Goal: Task Accomplishment & Management: Use online tool/utility

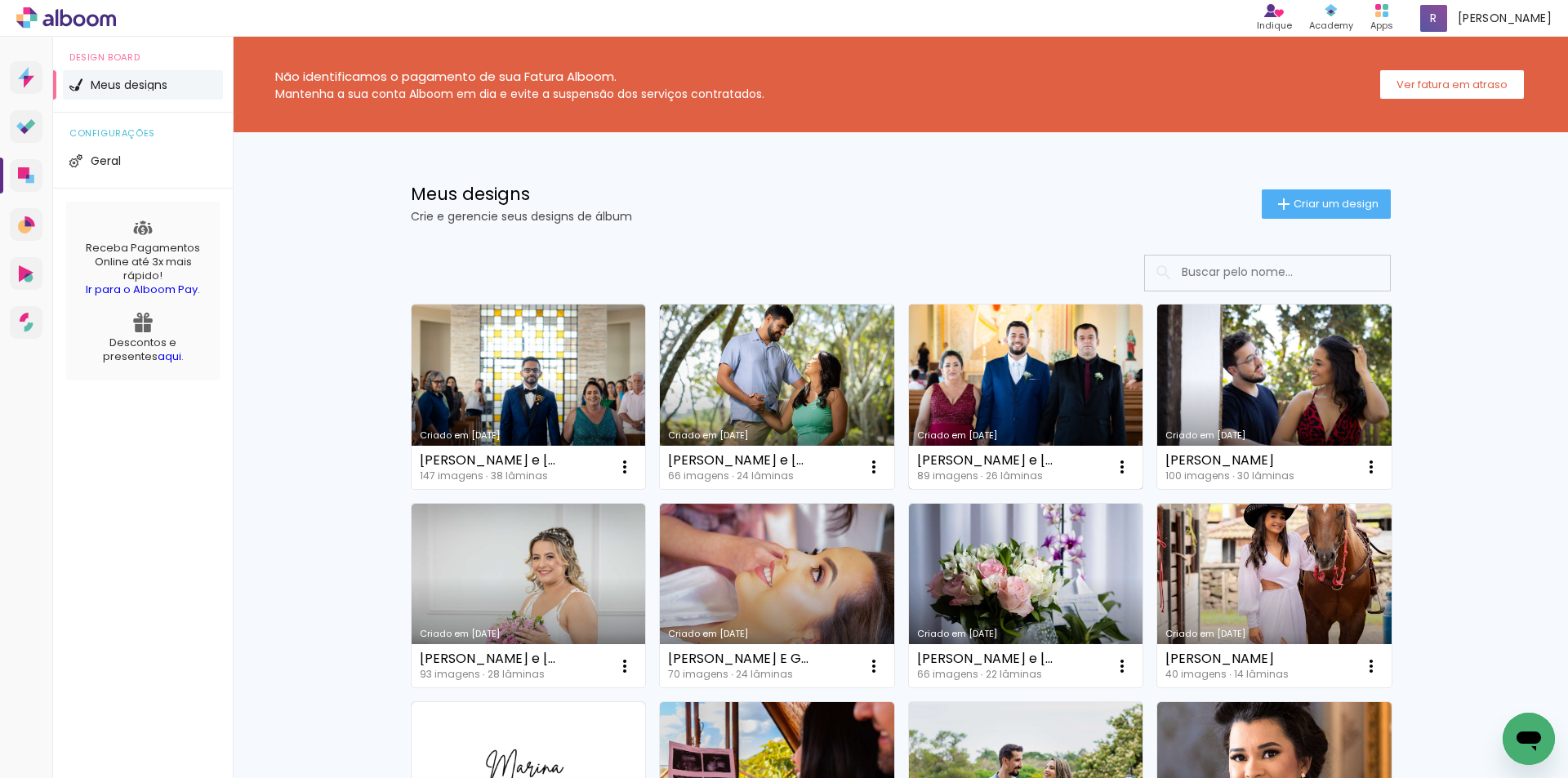
click at [1033, 391] on link "Criado em [DATE]" at bounding box center [1026, 396] width 235 height 184
